Goal: Navigation & Orientation: Find specific page/section

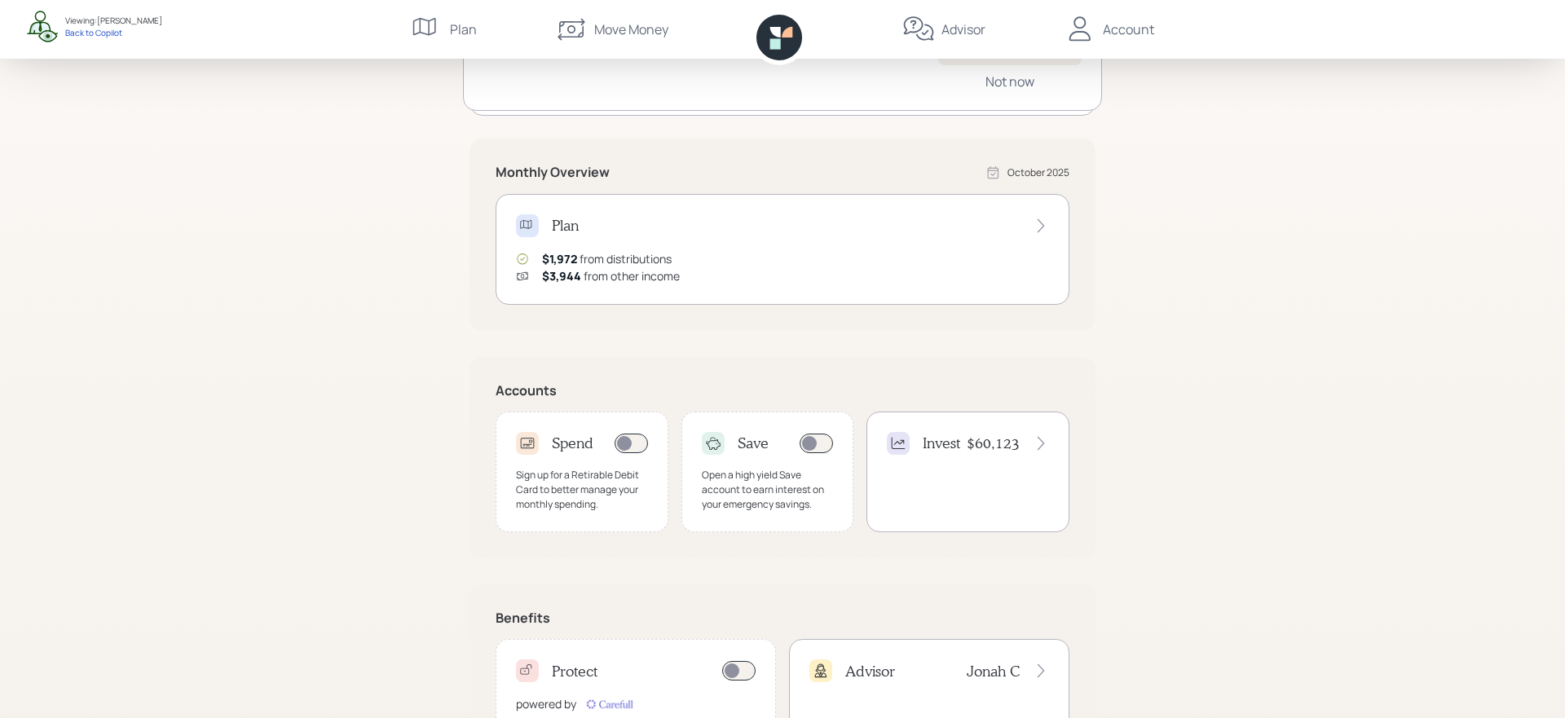
scroll to position [293, 0]
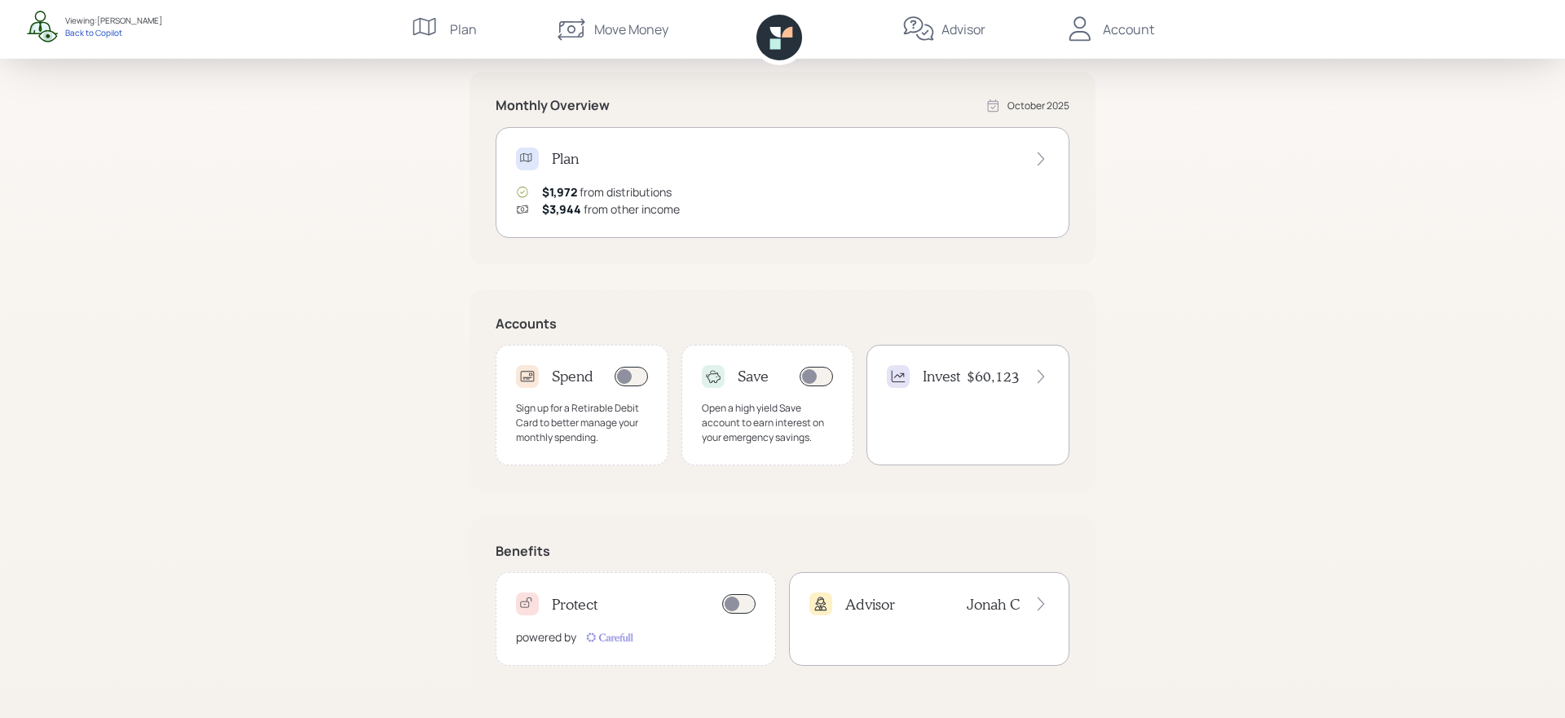
click at [696, 601] on div "Protect" at bounding box center [636, 604] width 240 height 23
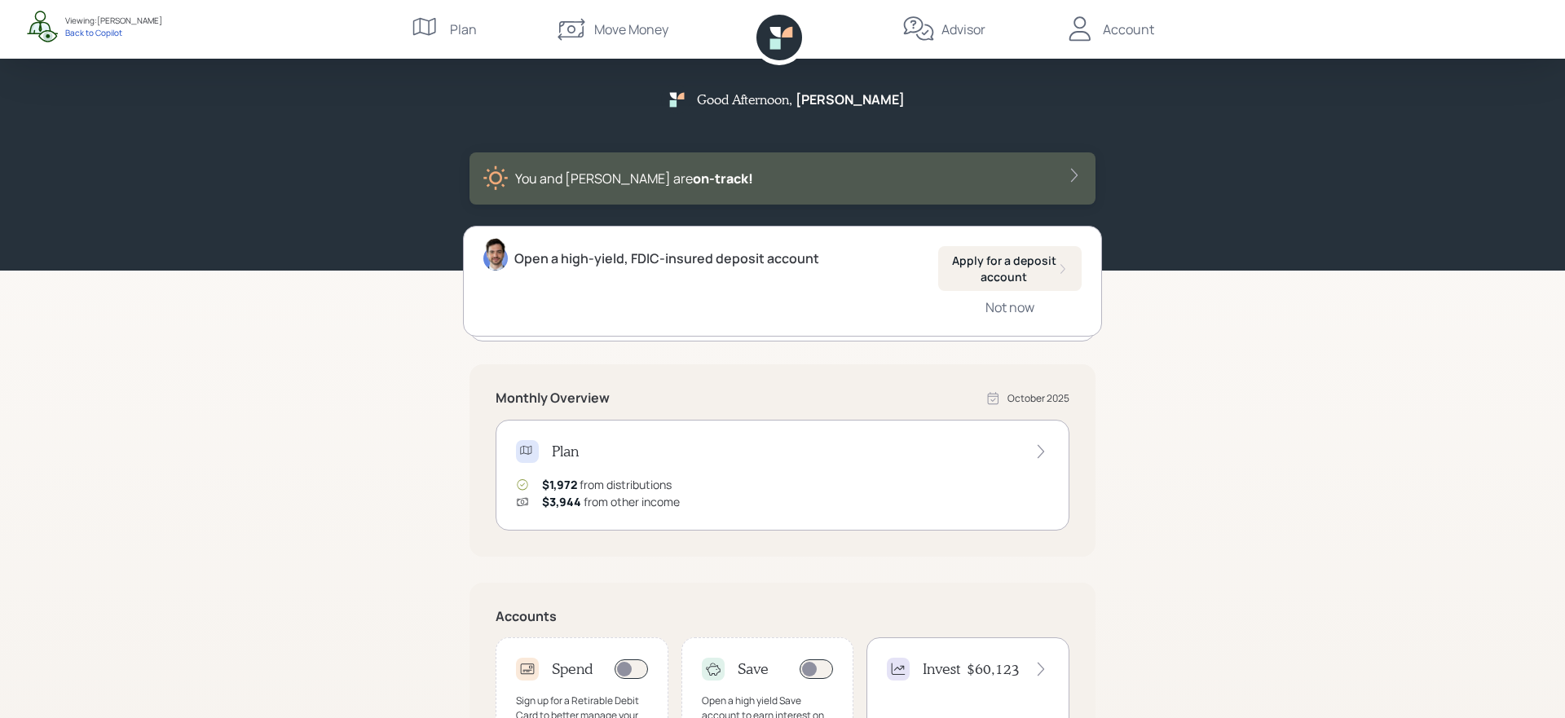
click at [958, 33] on div "Advisor" at bounding box center [964, 30] width 44 height 20
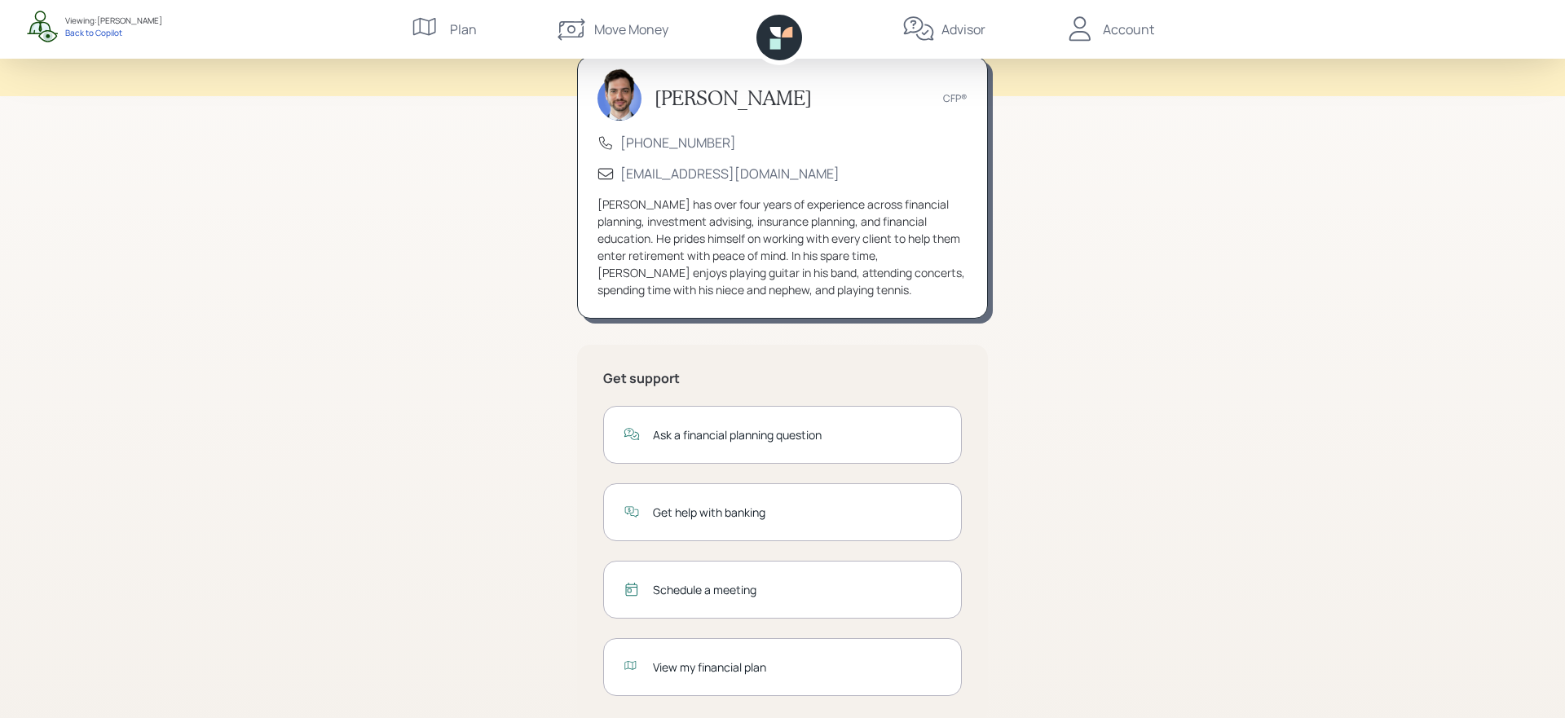
scroll to position [113, 0]
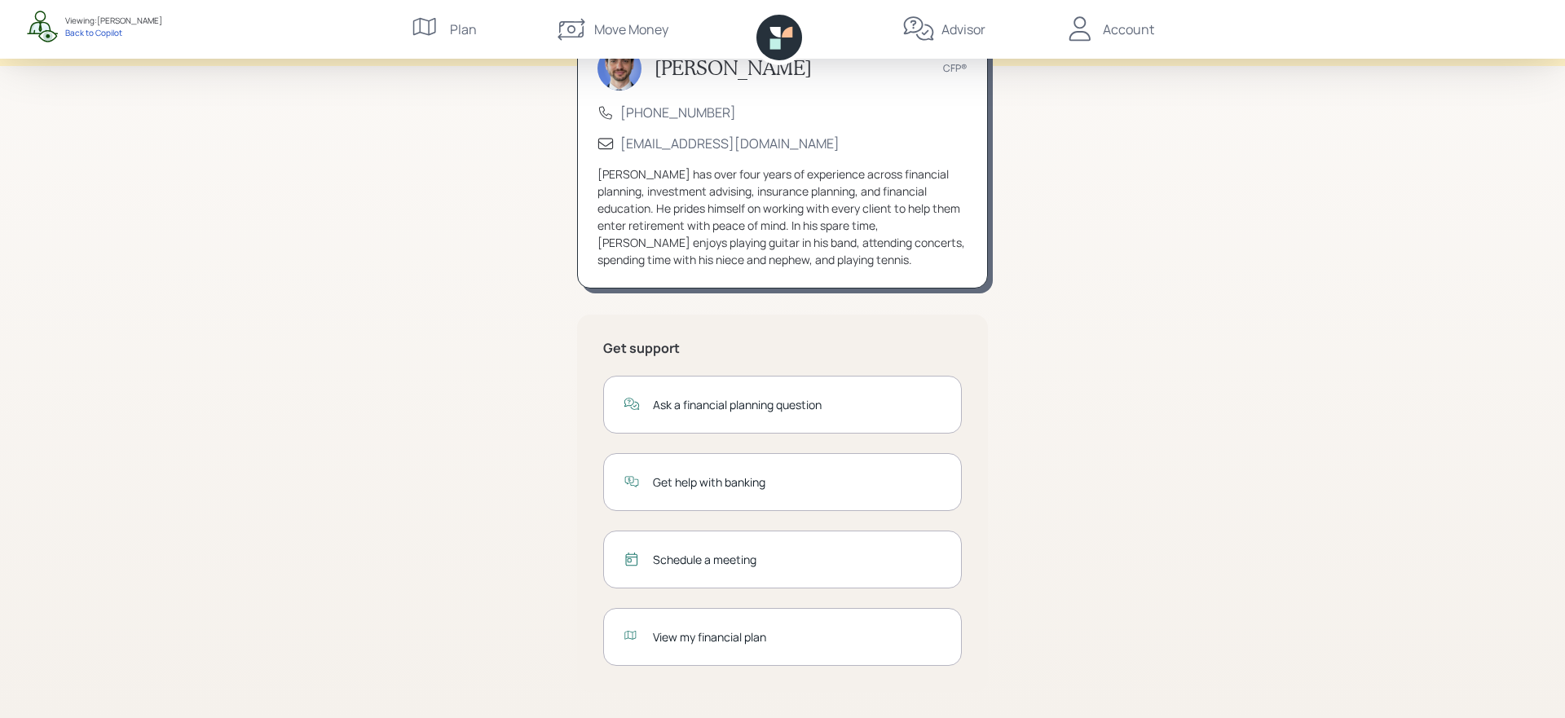
click at [727, 552] on div "Schedule a meeting" at bounding box center [797, 559] width 289 height 17
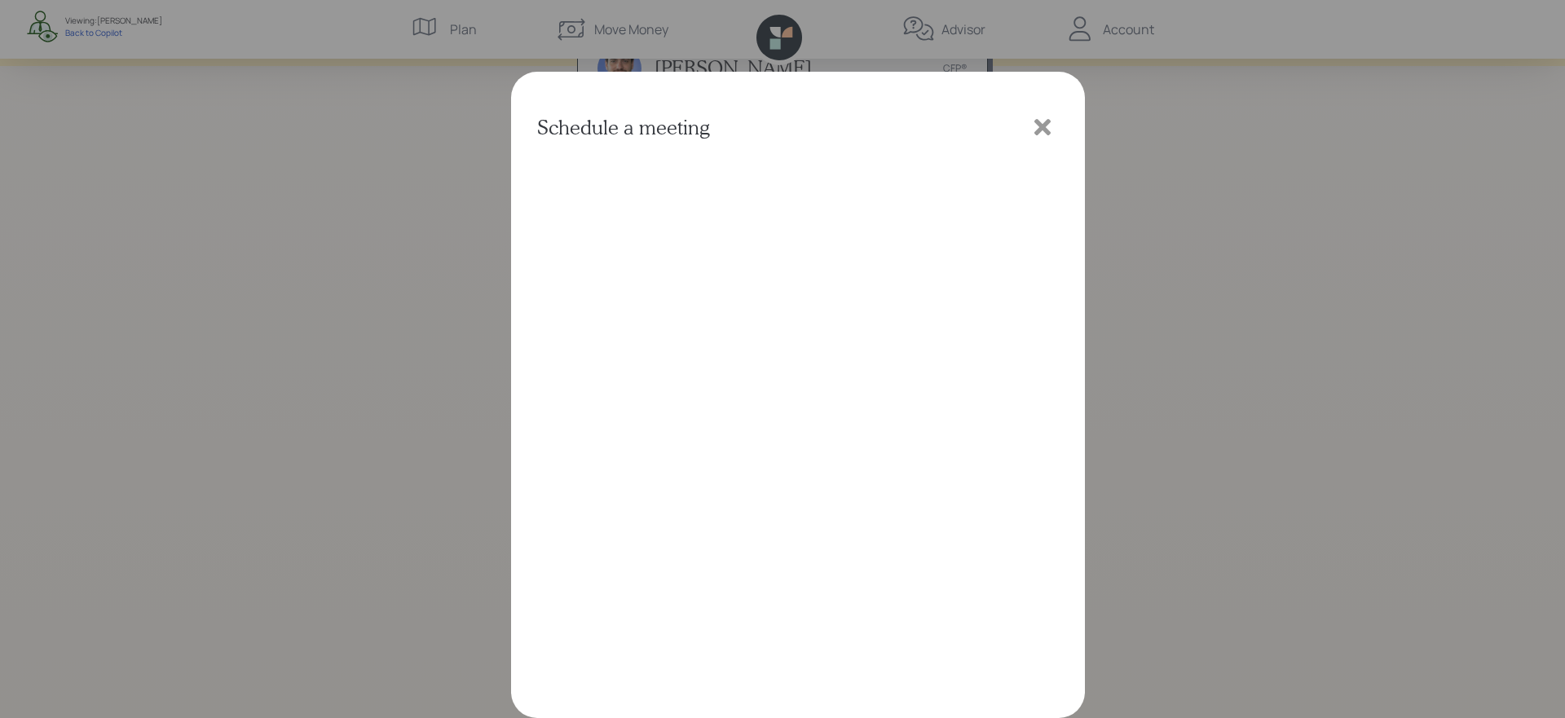
click at [1038, 122] on icon at bounding box center [1043, 127] width 16 height 16
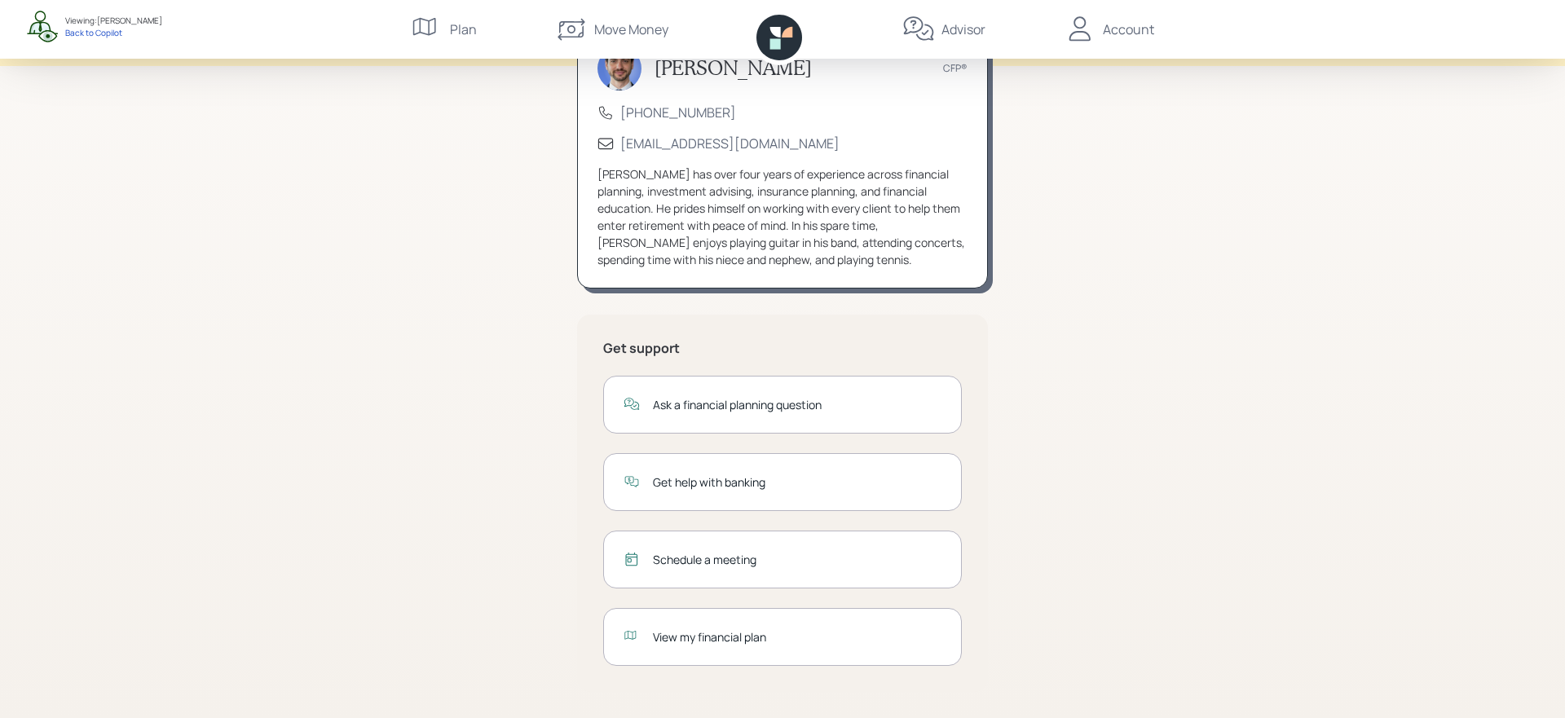
click at [735, 606] on div "View my financial plan" at bounding box center [797, 637] width 289 height 17
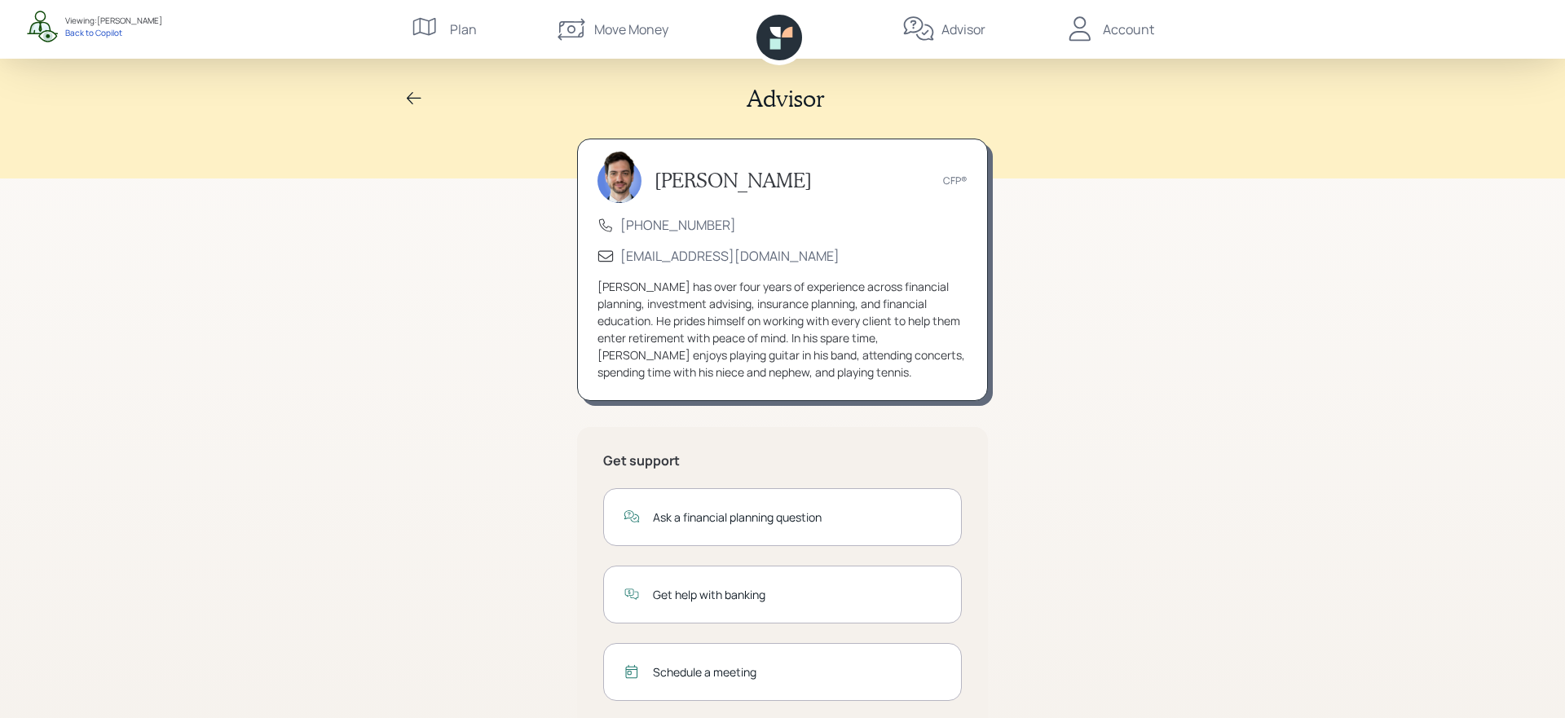
click at [1135, 39] on div "Account" at bounding box center [1109, 29] width 90 height 59
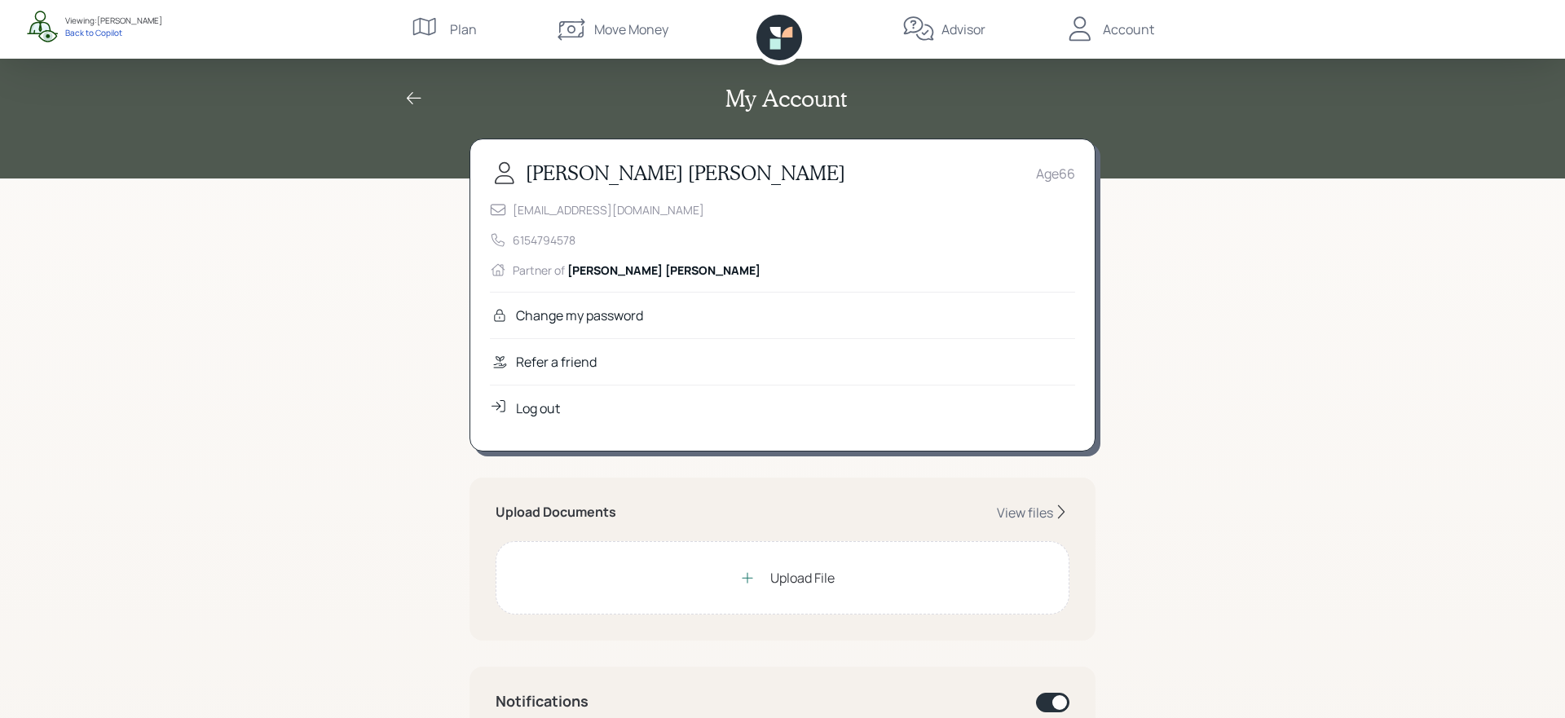
click at [559, 368] on div "Refer a friend" at bounding box center [556, 362] width 81 height 20
